Goal: Complete application form: Complete application form

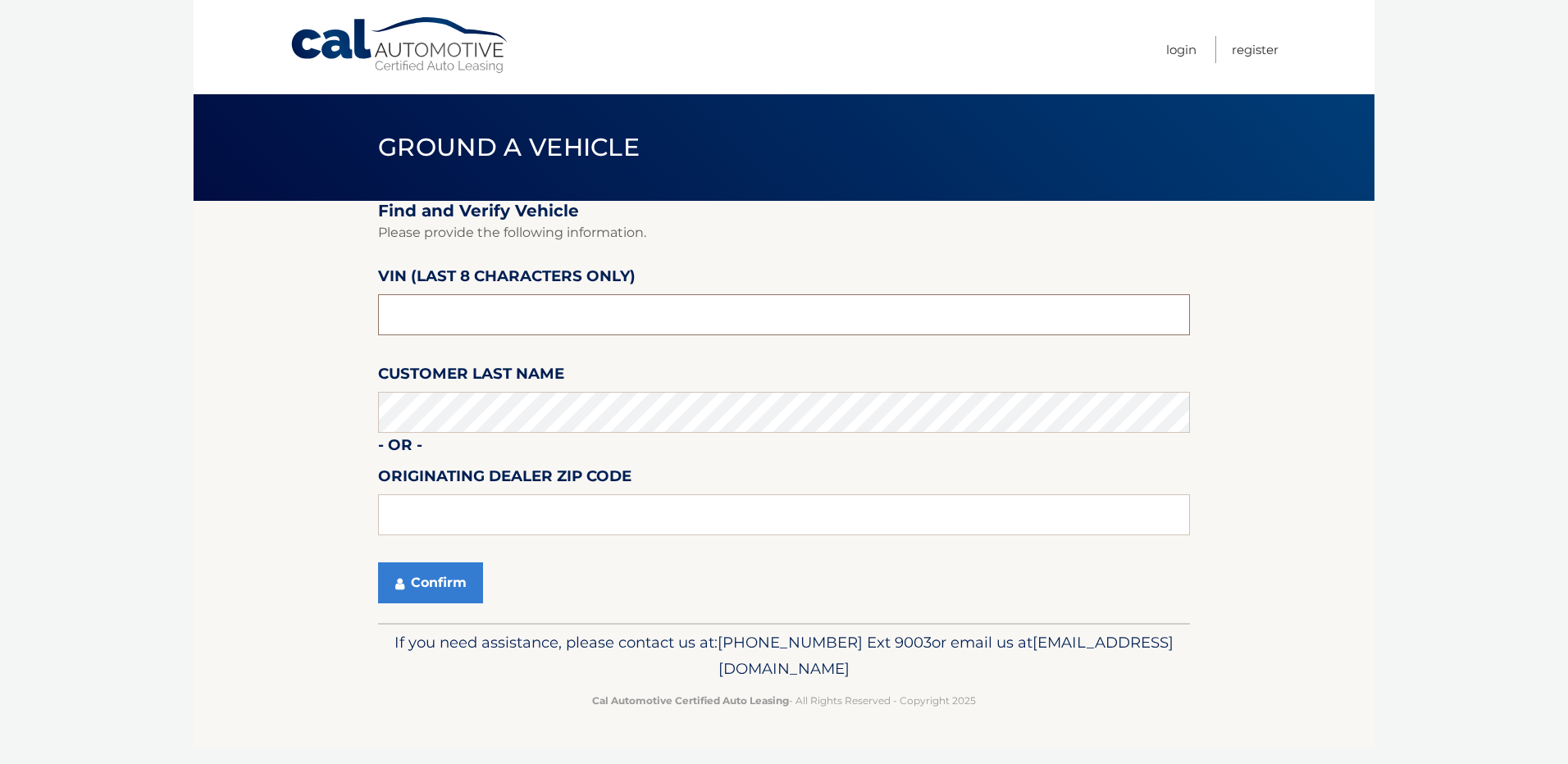
click at [546, 320] on input "text" at bounding box center [784, 314] width 811 height 41
type input "NC107812"
click at [451, 577] on button "Confirm" at bounding box center [431, 582] width 105 height 41
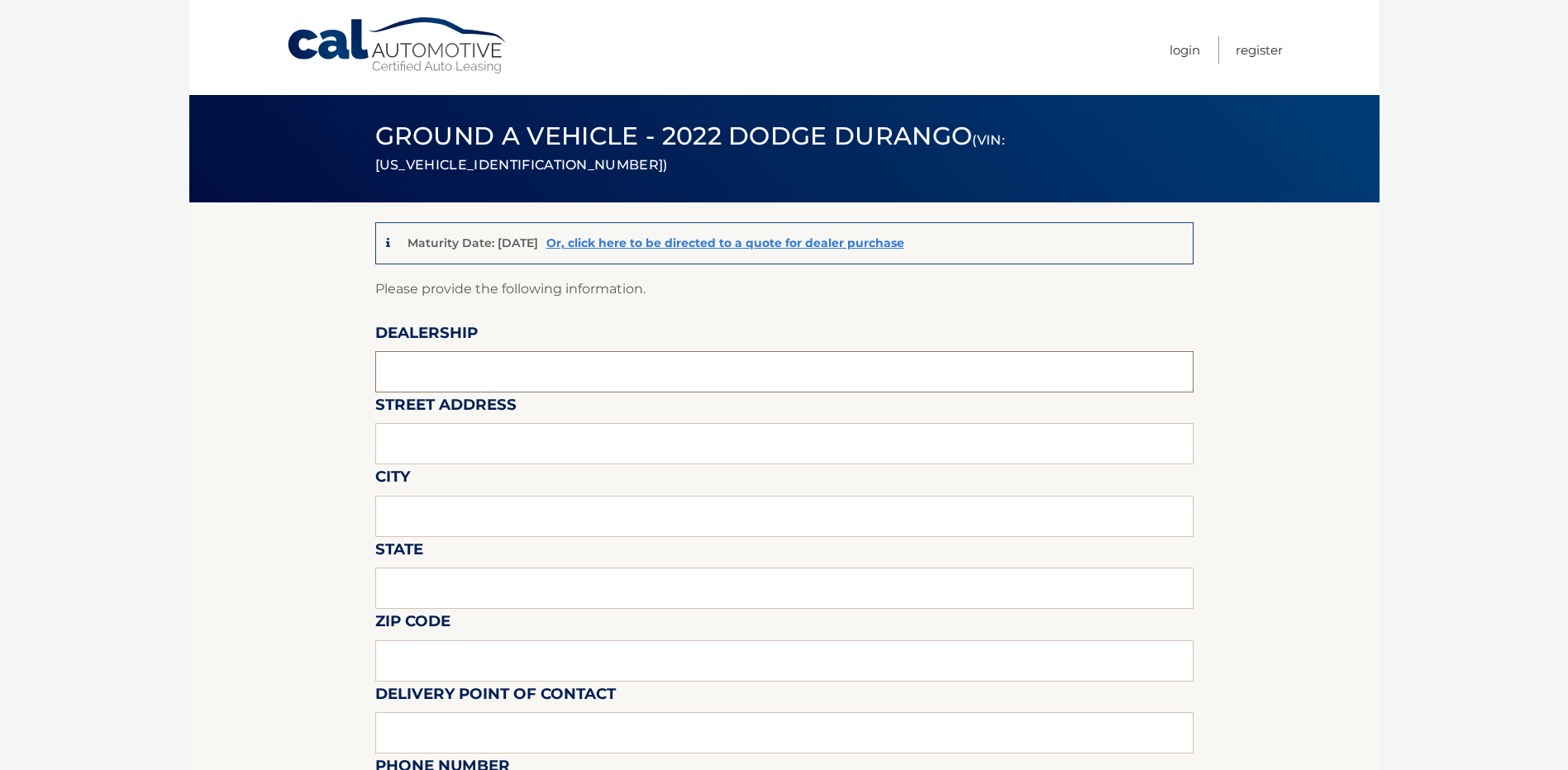
click at [522, 364] on input "text" at bounding box center [784, 371] width 818 height 41
type input "Towne CDJR"
type input "[STREET_ADDRESS]"
type input "[GEOGRAPHIC_DATA]"
type input "ny"
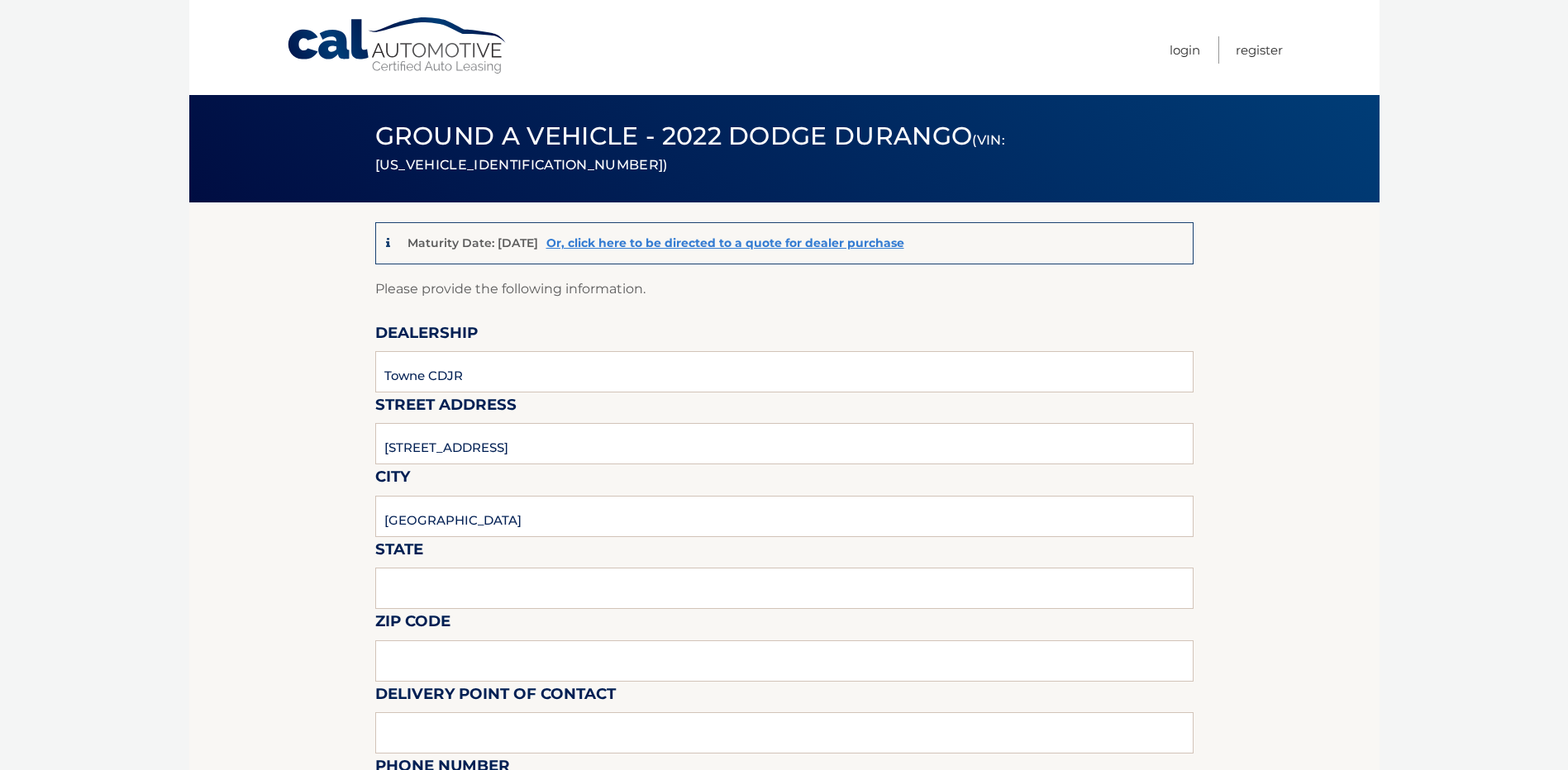
type input "14075"
type input "towne"
type input "7166465200"
type input "[EMAIL_ADDRESS][DOMAIN_NAME]"
type input "[PERSON_NAME]"
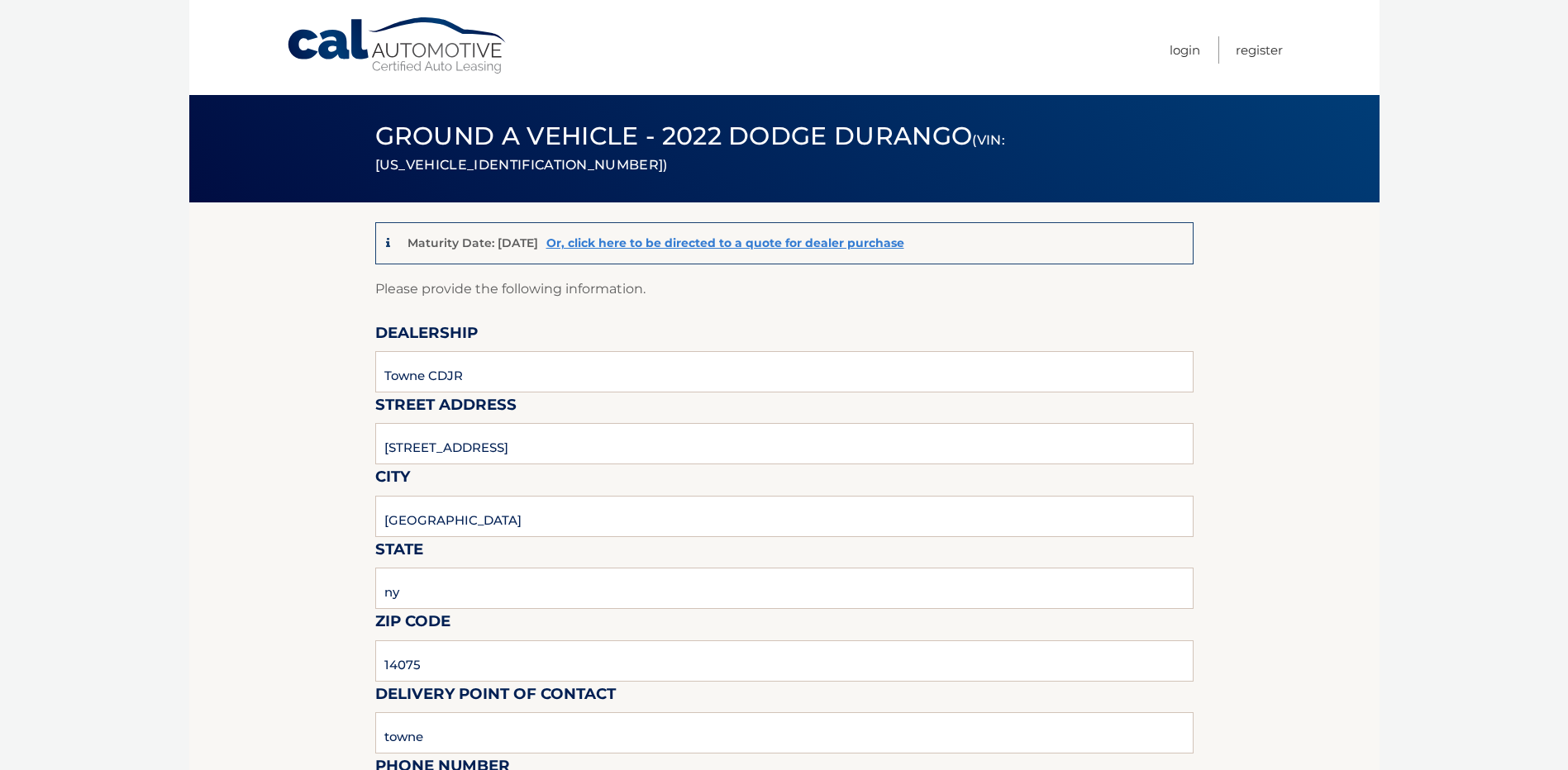
type input "7166465200"
type input "[EMAIL_ADDRESS][DOMAIN_NAME]"
type input "[PERSON_NAME]"
type input "n/a"
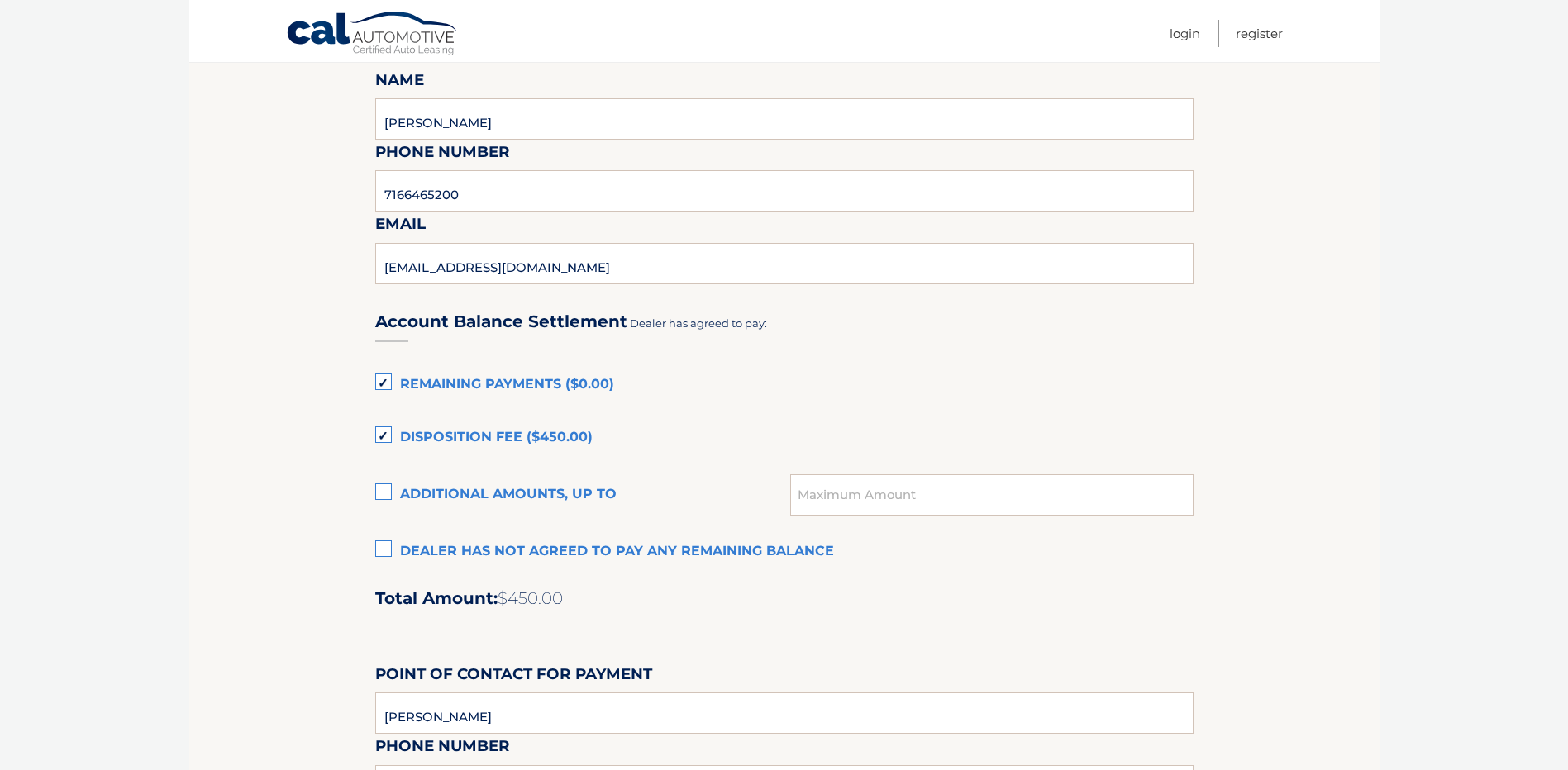
scroll to position [909, 0]
click at [388, 550] on label "Dealer has not agreed to pay any remaining balance" at bounding box center [784, 551] width 818 height 33
click at [0, 0] on input "Dealer has not agreed to pay any remaining balance" at bounding box center [0, 0] width 0 height 0
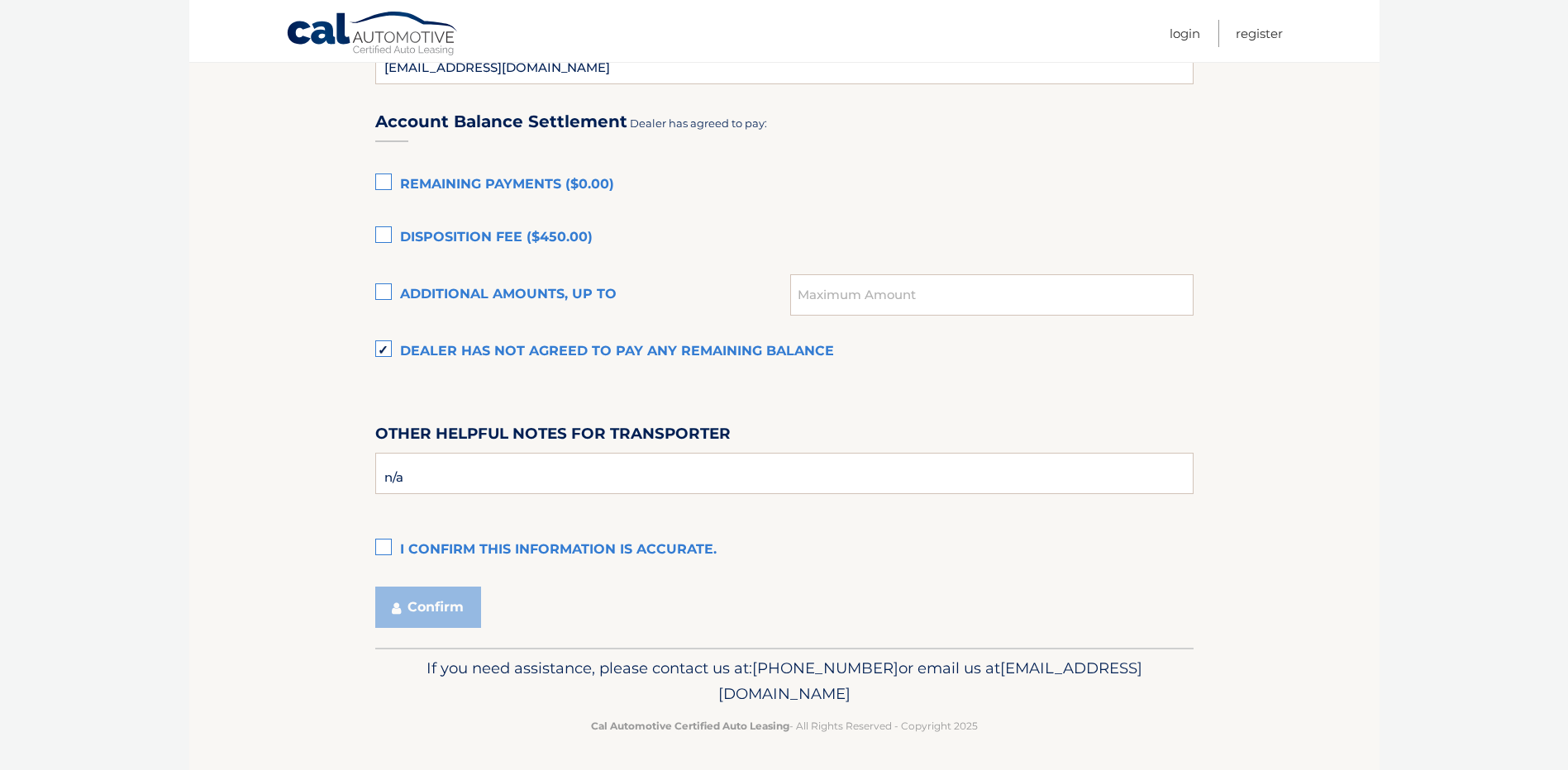
scroll to position [1112, 0]
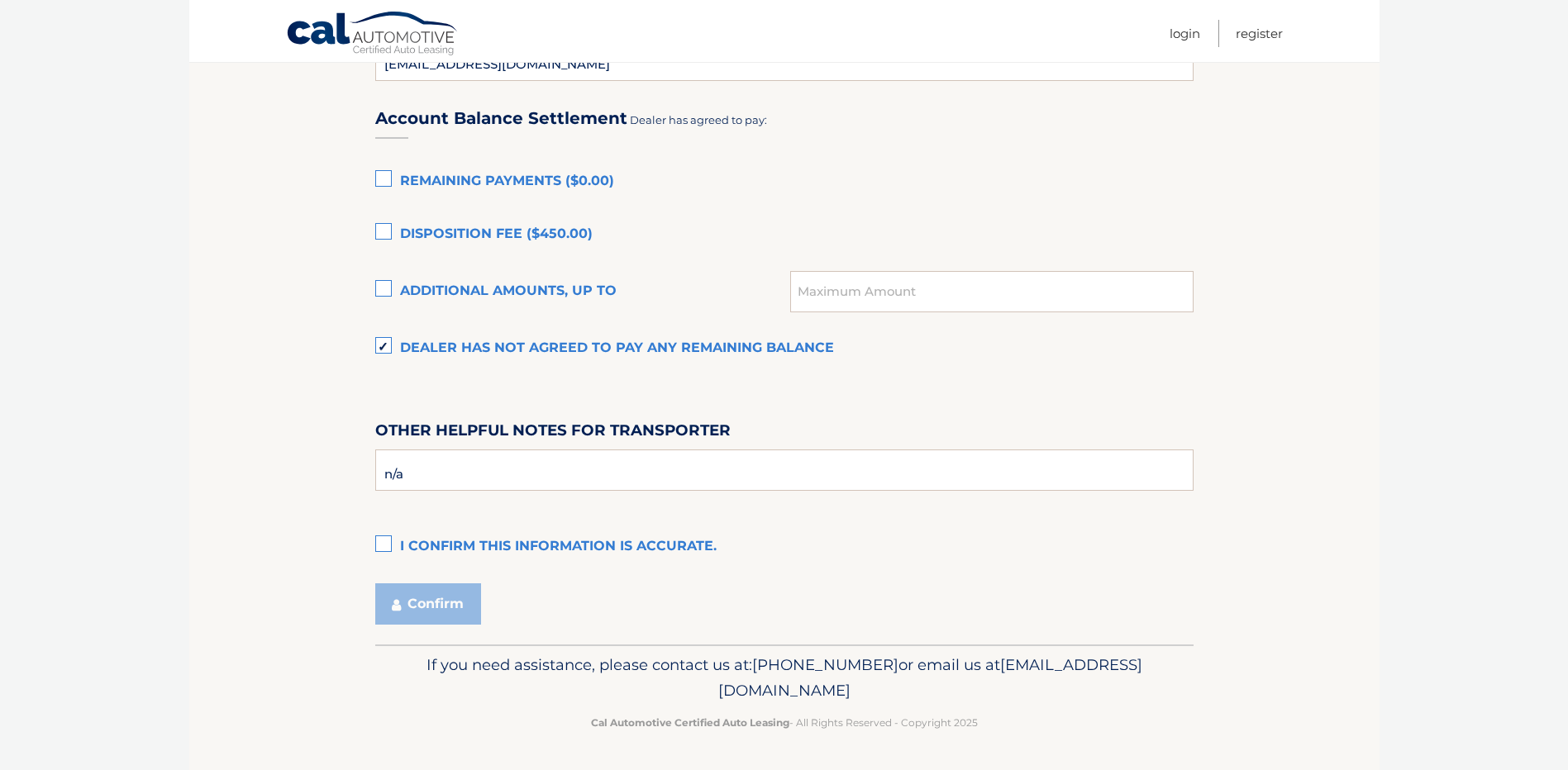
click at [385, 537] on label "I confirm this information is accurate." at bounding box center [784, 547] width 818 height 33
click at [0, 0] on input "I confirm this information is accurate." at bounding box center [0, 0] width 0 height 0
click at [423, 610] on button "Confirm" at bounding box center [428, 604] width 106 height 41
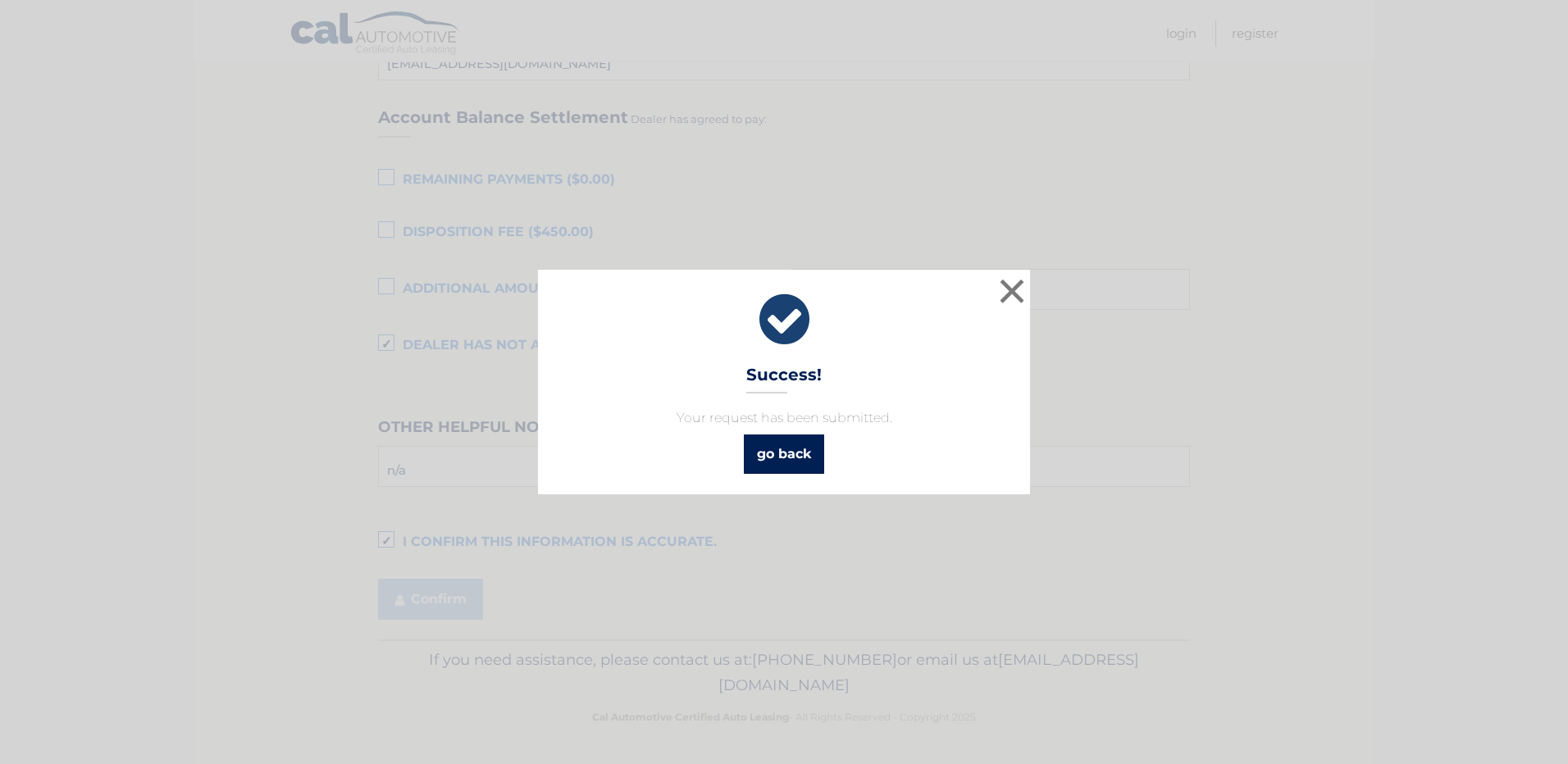
click at [811, 450] on link "go back" at bounding box center [784, 454] width 80 height 39
